Goal: Information Seeking & Learning: Learn about a topic

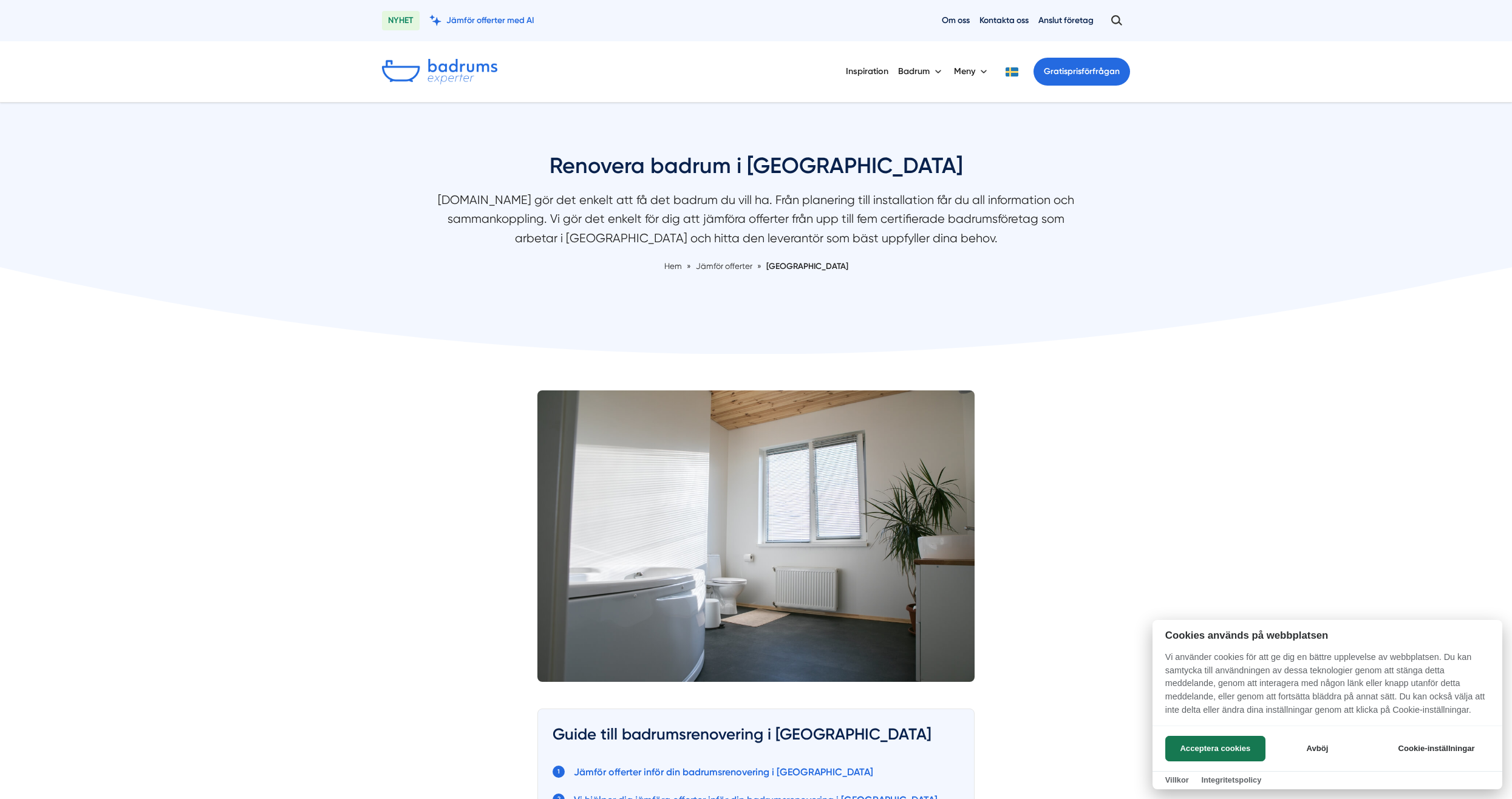
click at [997, 17] on div at bounding box center [756, 399] width 1512 height 799
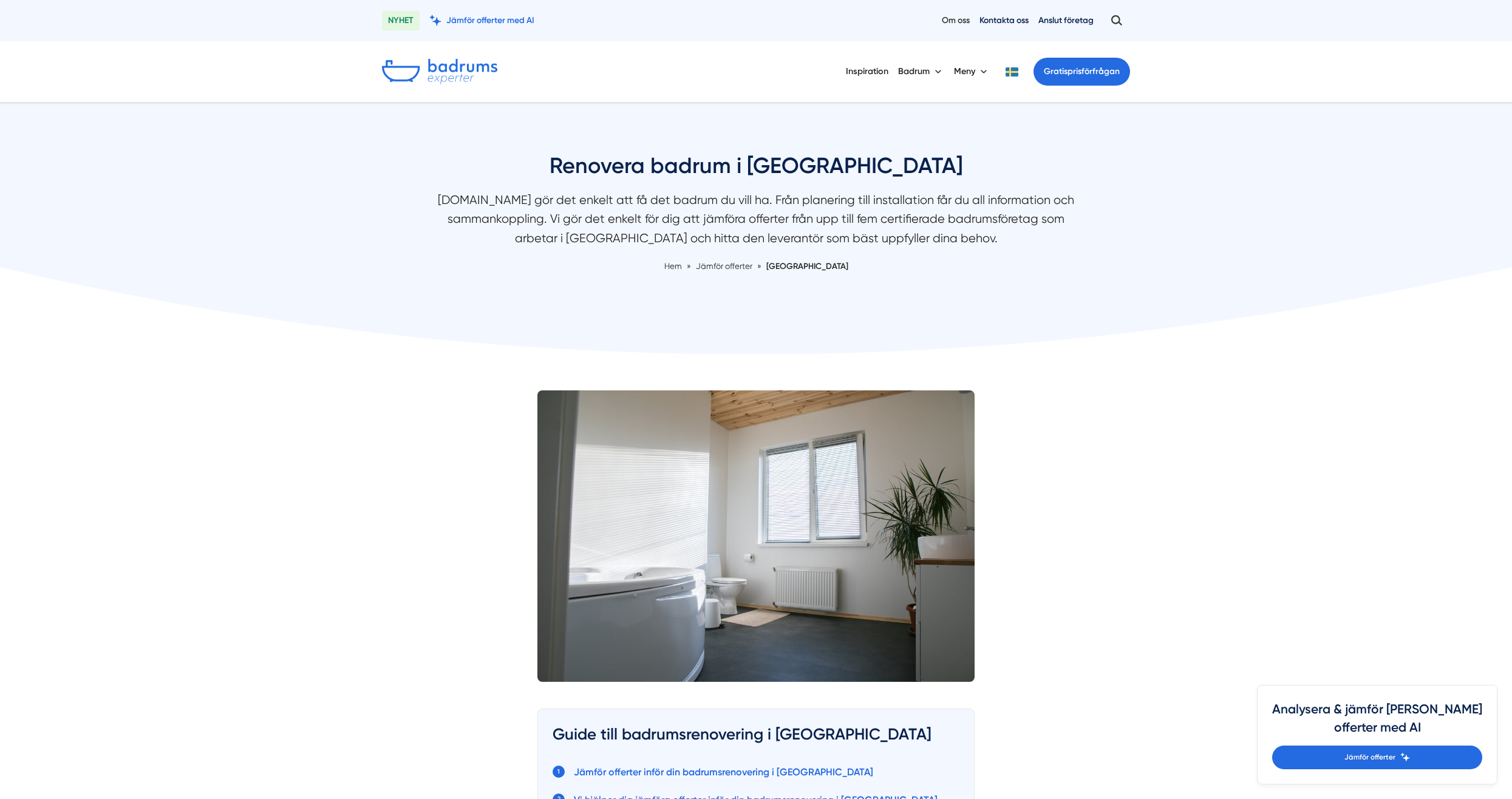
click at [951, 19] on link "Om oss" at bounding box center [956, 21] width 28 height 12
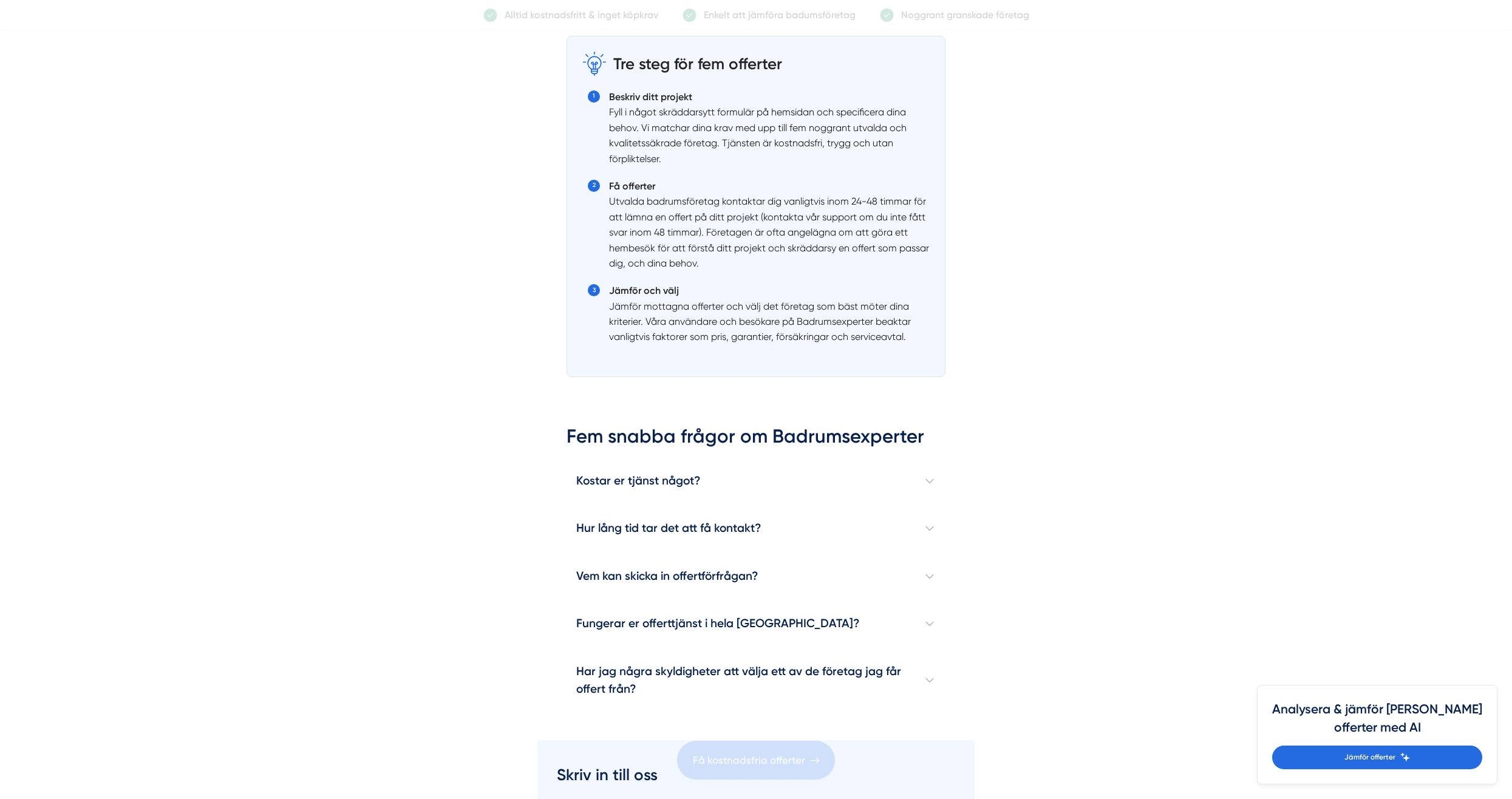
scroll to position [1396, 0]
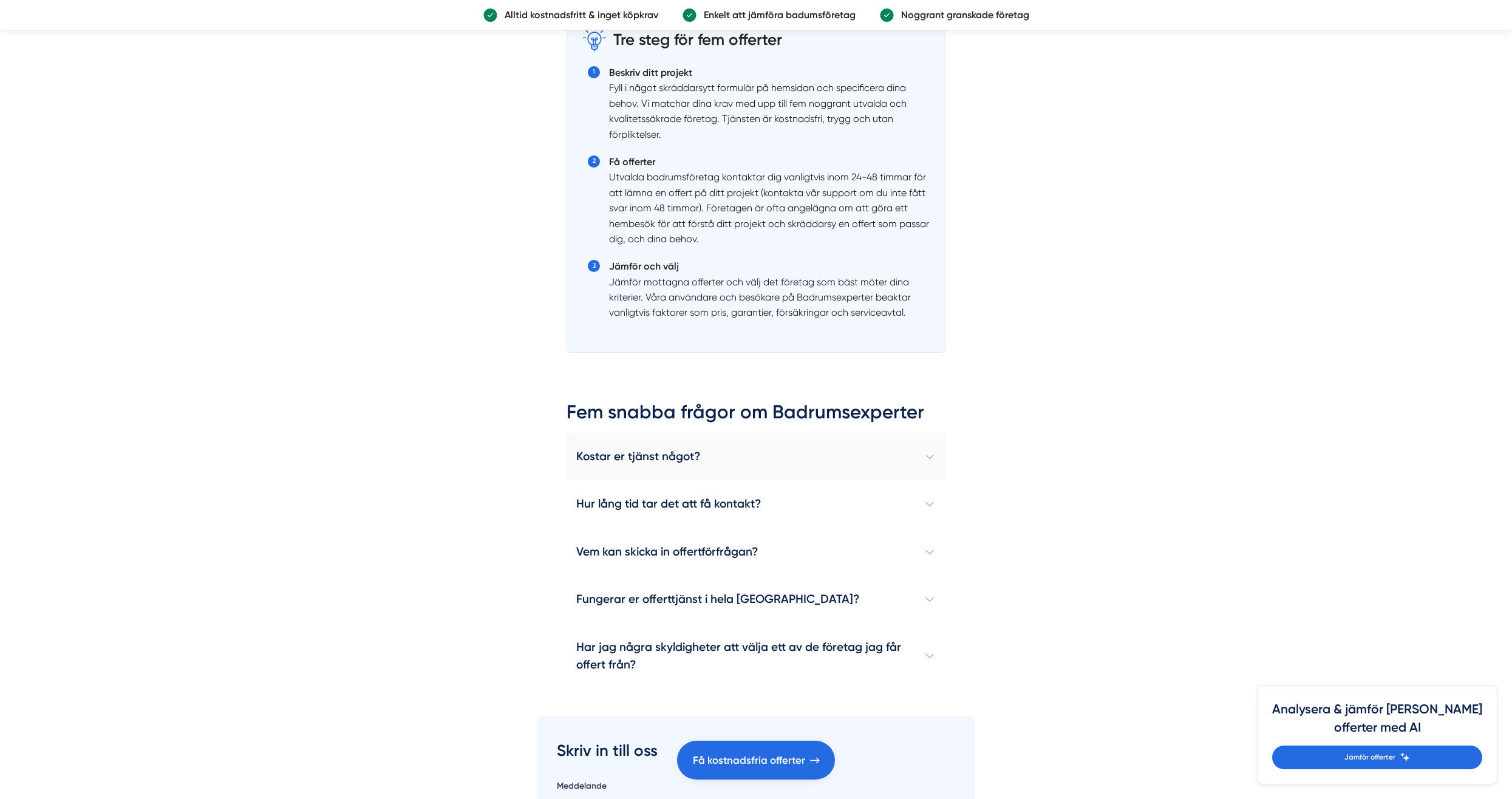
click at [648, 454] on h4 "Kostar er tjänst något?" at bounding box center [756, 456] width 379 height 48
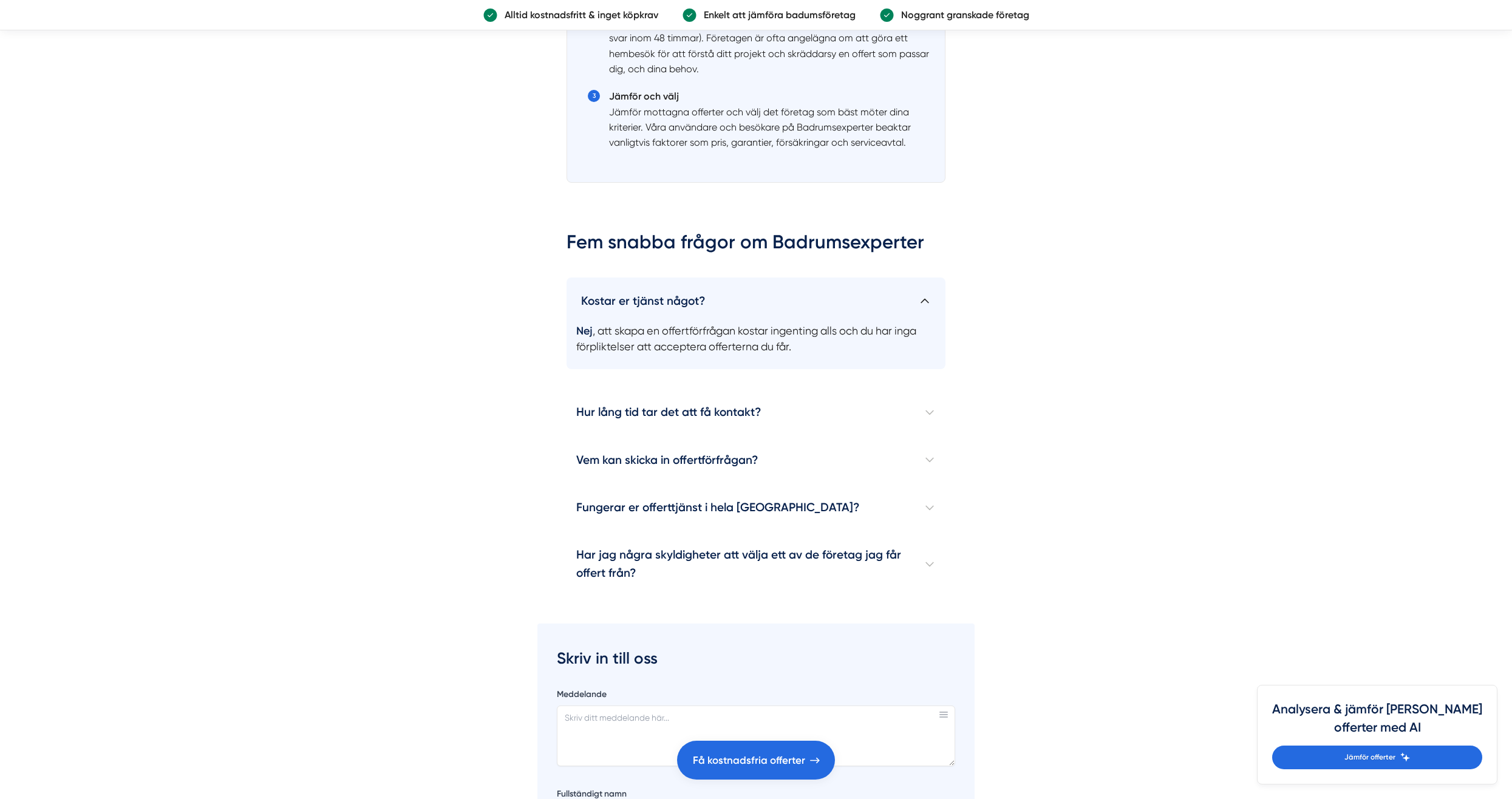
scroll to position [1578, 0]
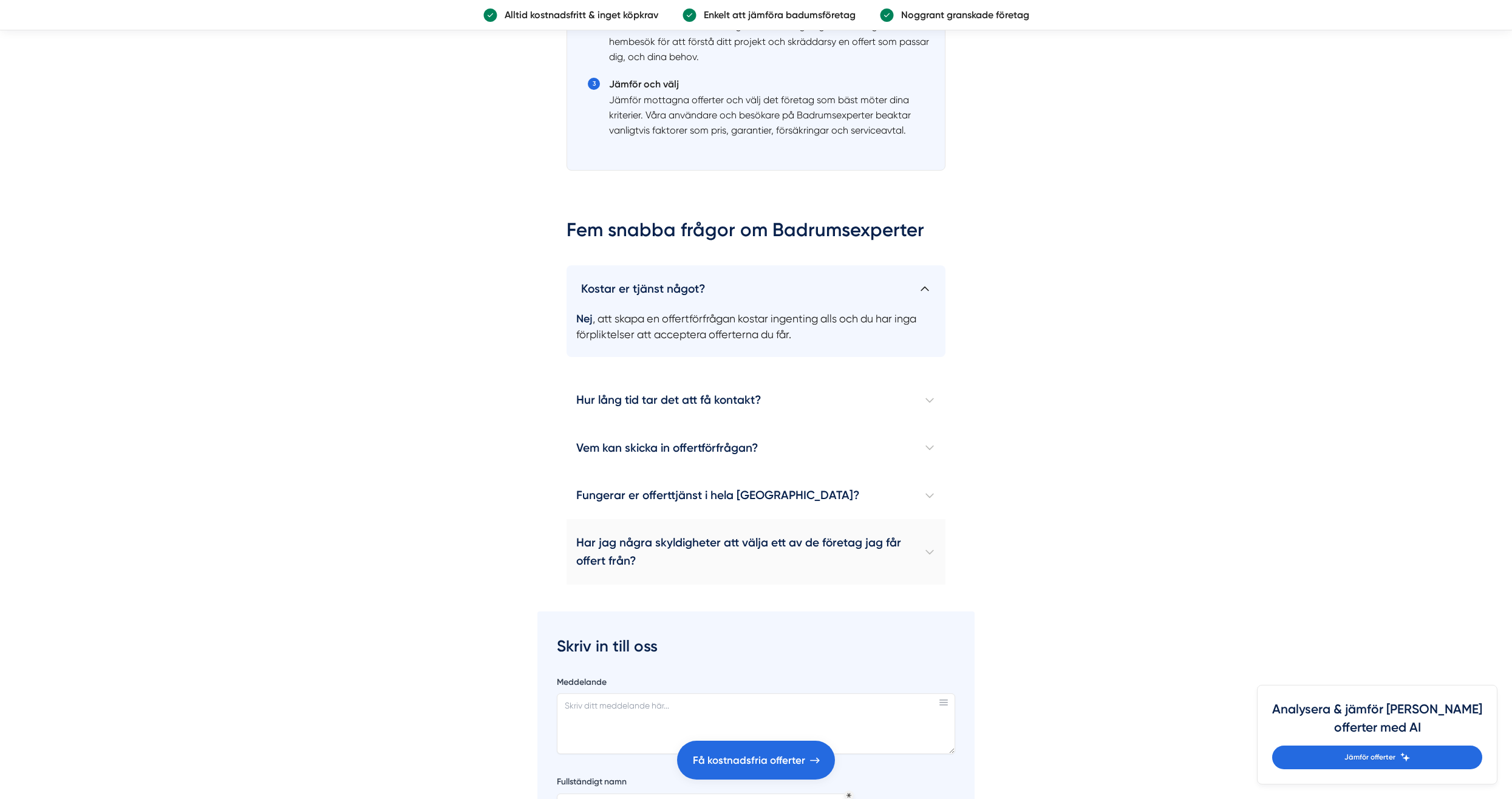
click at [685, 549] on h4 "Har jag några skyldigheter att välja ett av de företag jag får offert från?" at bounding box center [756, 551] width 379 height 65
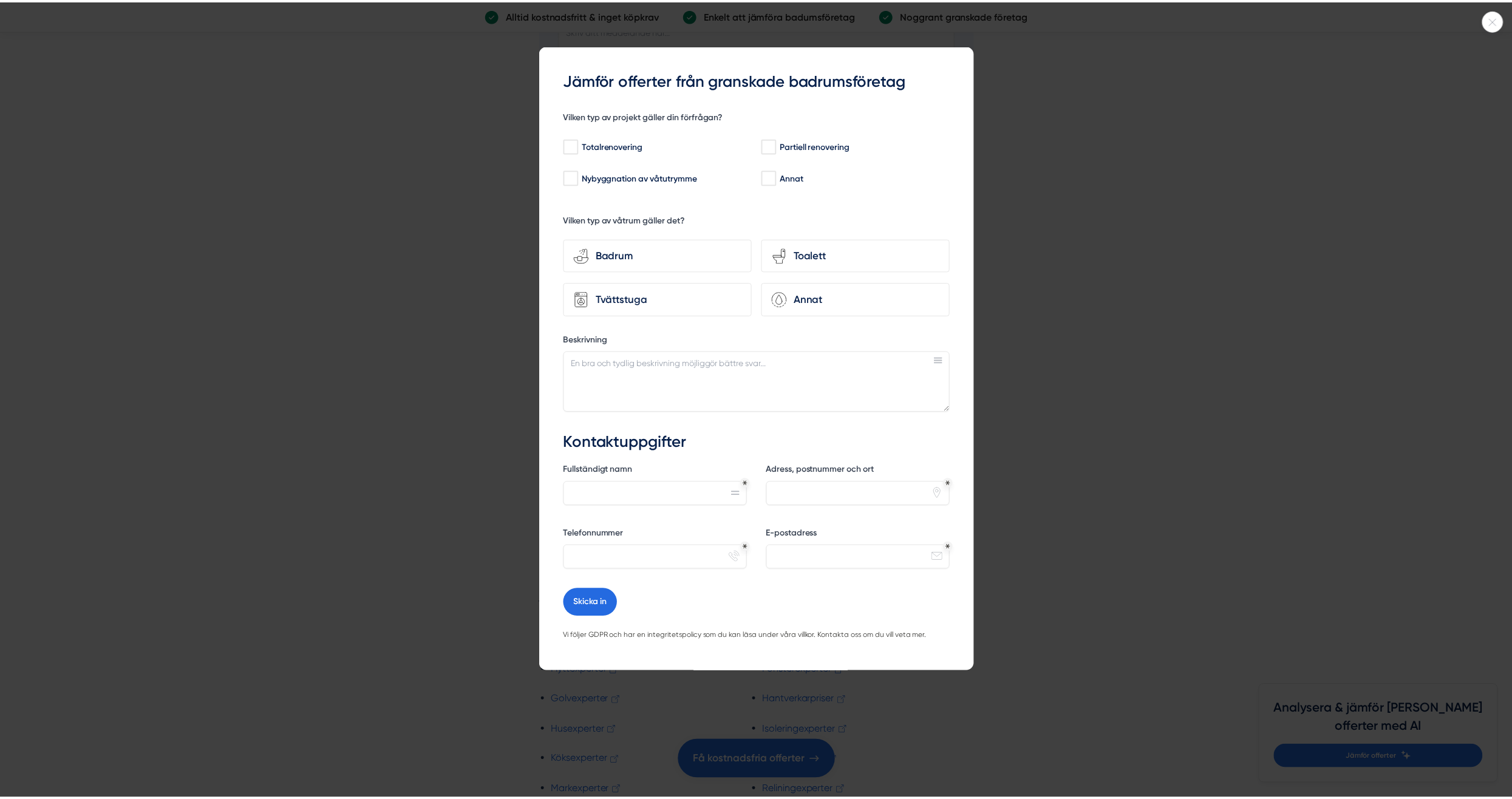
scroll to position [2428, 0]
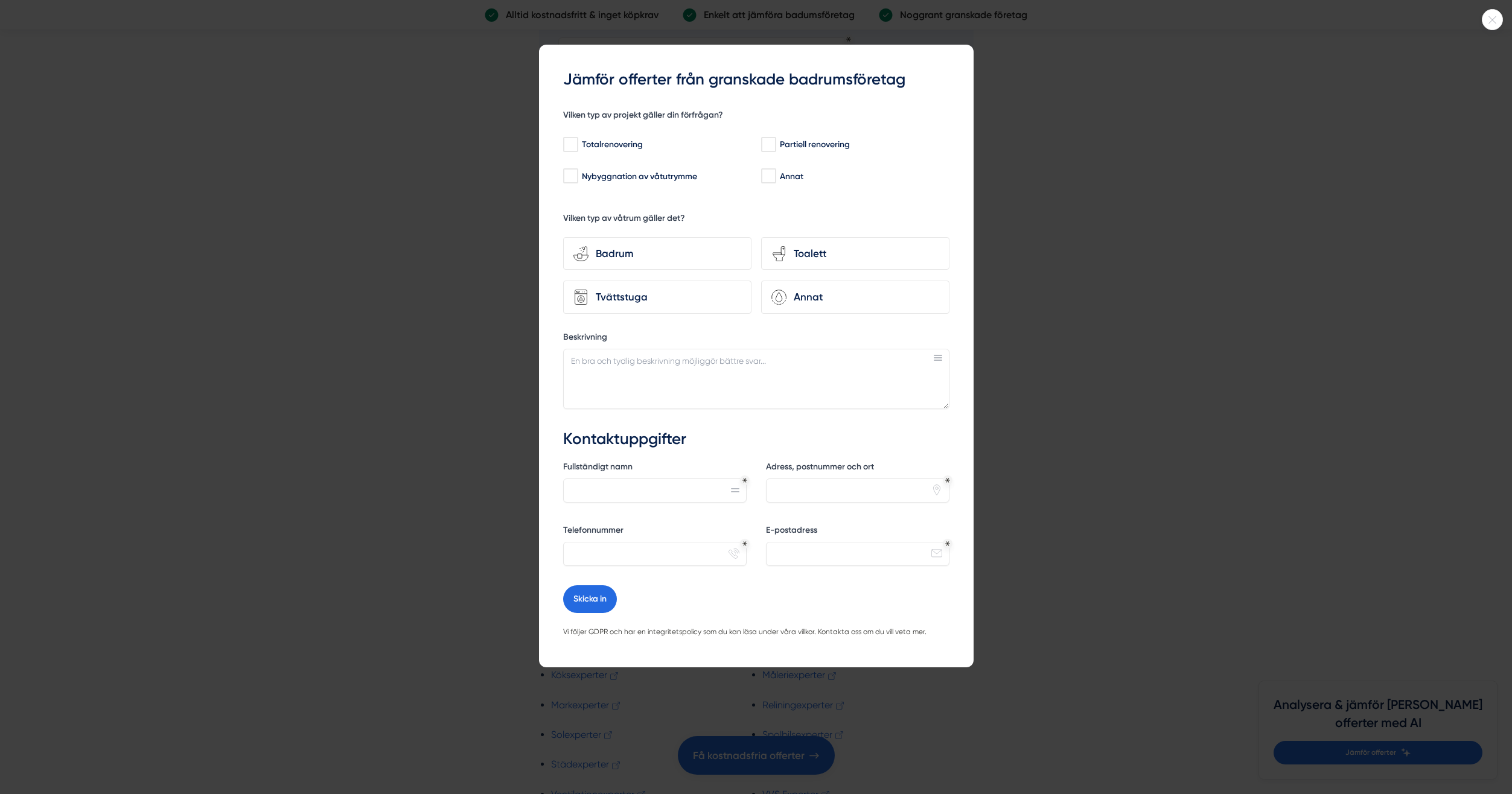
click at [1485, 18] on icon at bounding box center [1492, 20] width 20 height 7
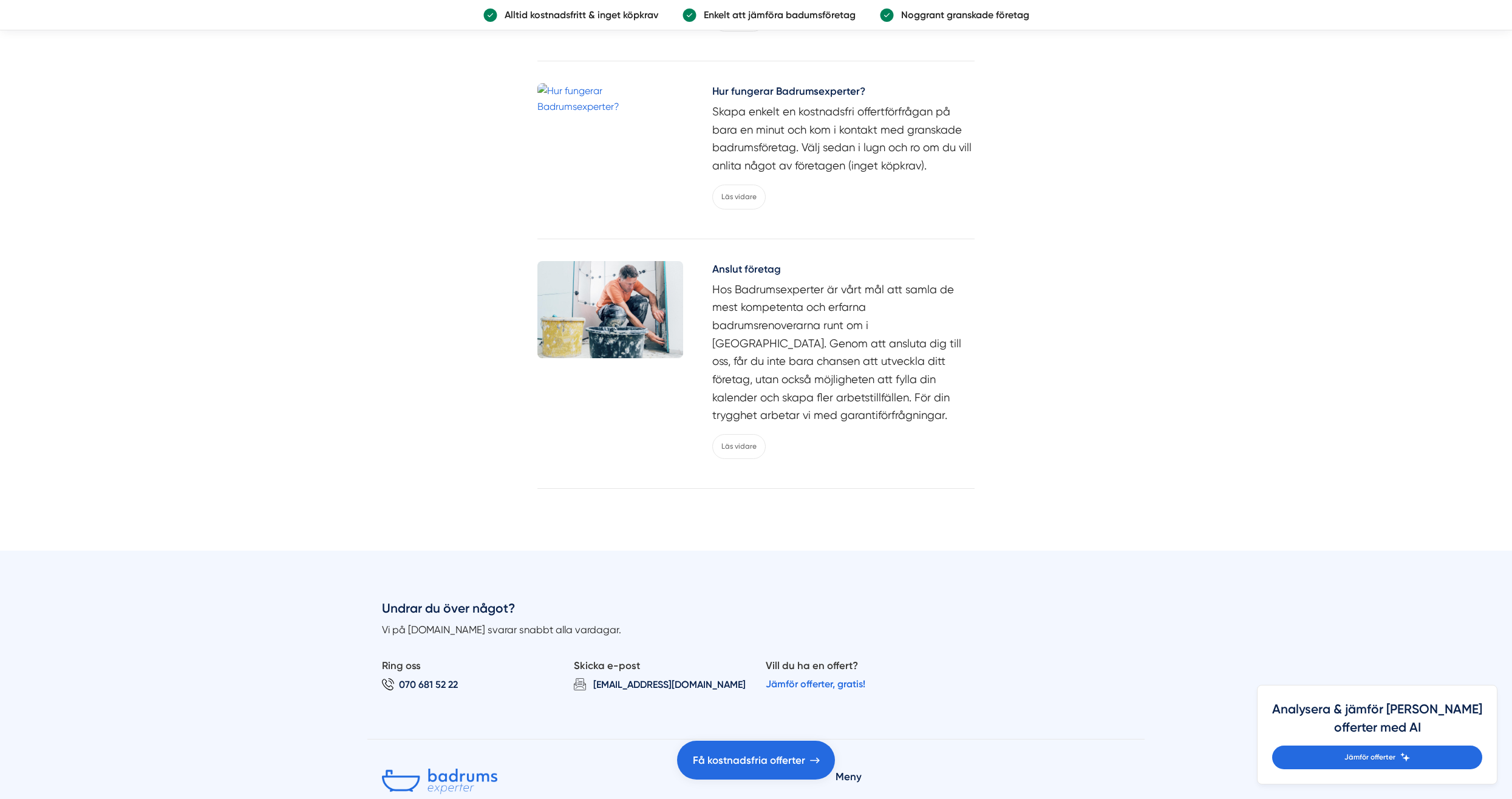
scroll to position [4006, 0]
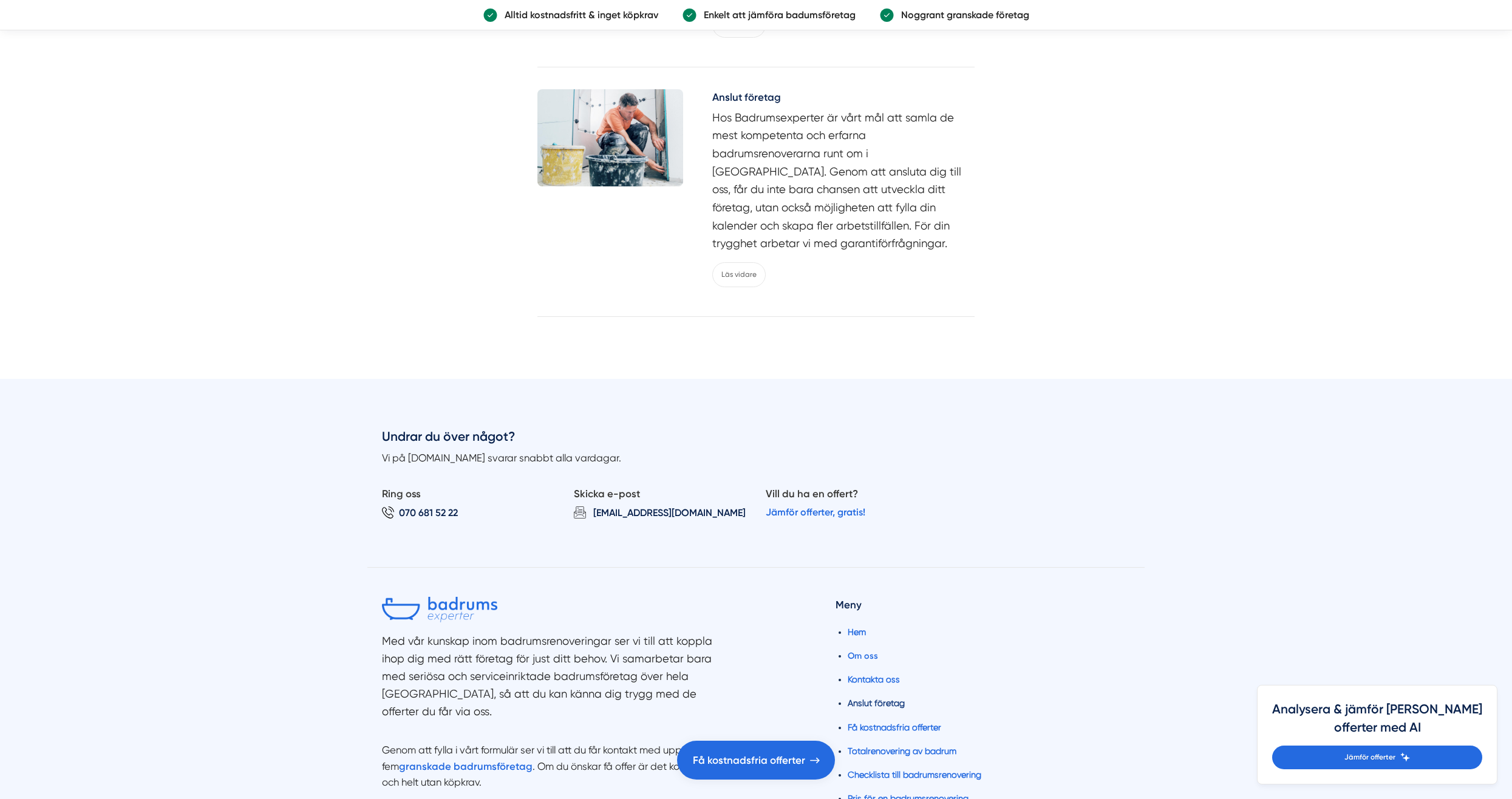
click at [879, 698] on link "Anslut företag" at bounding box center [876, 702] width 57 height 10
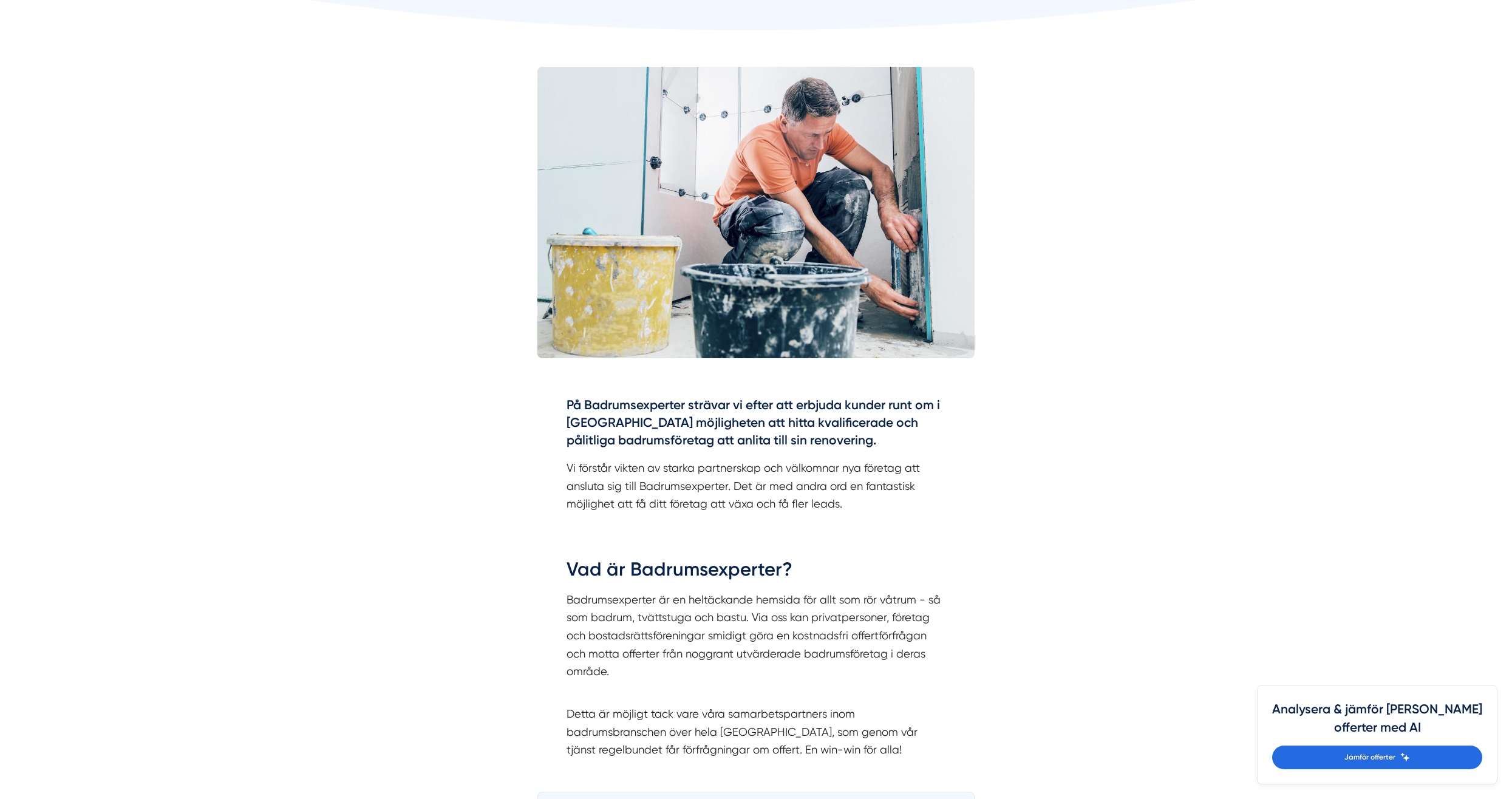
scroll to position [121, 0]
